Goal: Task Accomplishment & Management: Complete application form

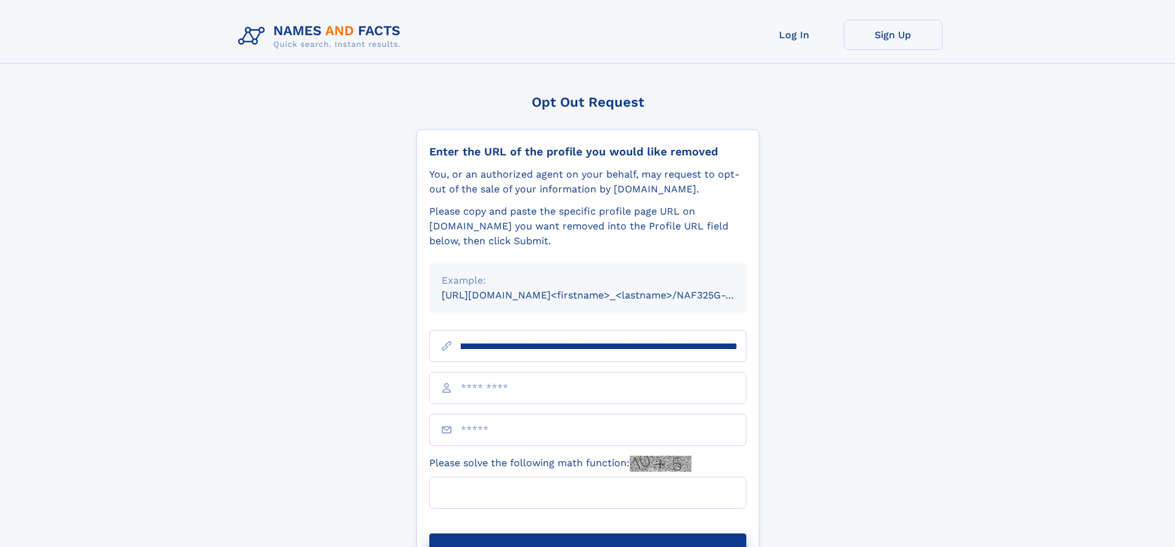
scroll to position [0, 138]
type input "**********"
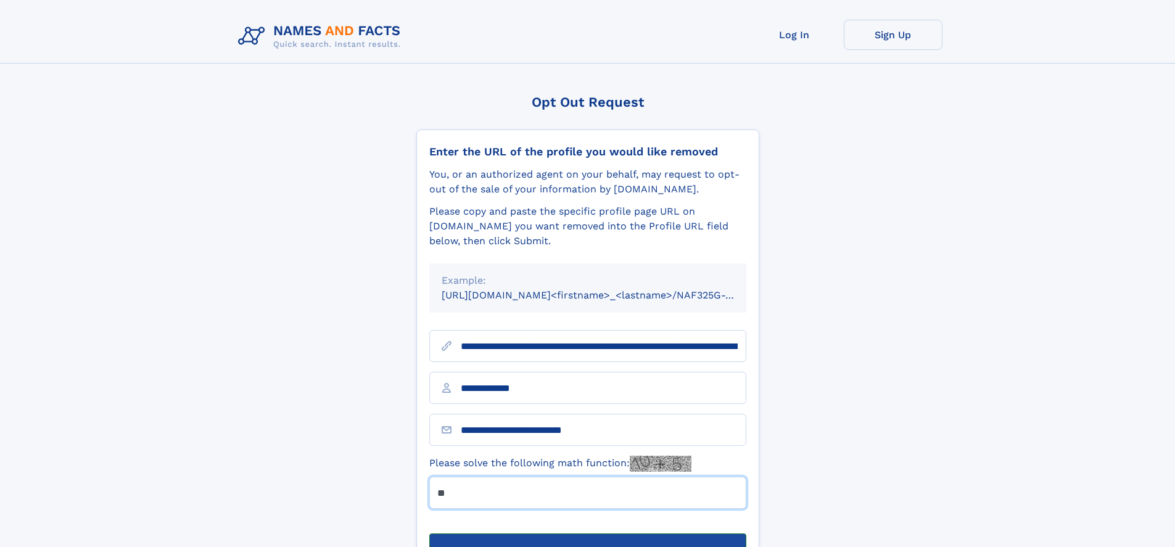
type input "**"
click at [587, 533] on button "Submit Opt Out Request" at bounding box center [587, 552] width 317 height 39
